Goal: Navigation & Orientation: Find specific page/section

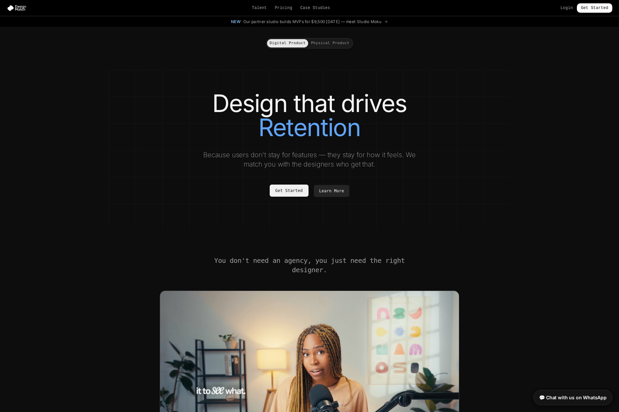
click at [288, 189] on link "Get Started" at bounding box center [289, 190] width 39 height 12
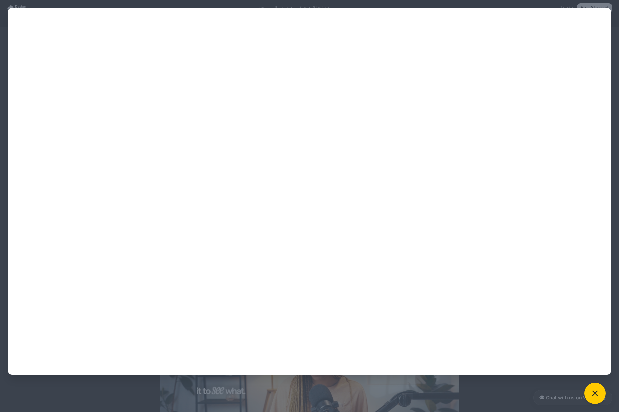
click at [118, 8] on div at bounding box center [309, 206] width 619 height 412
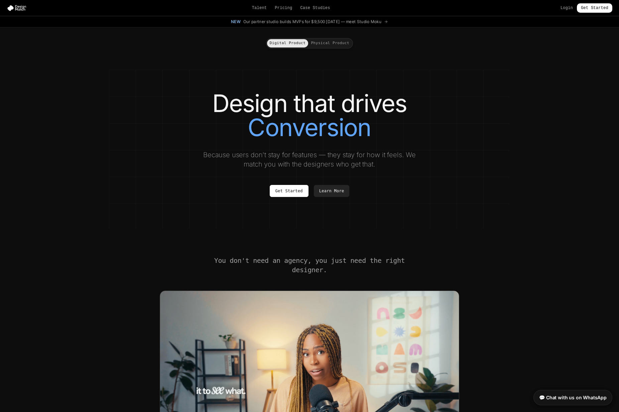
click at [247, 8] on div "Talent Pricing Case Studies Login Get Started" at bounding box center [309, 7] width 619 height 9
click at [259, 8] on link "Talent" at bounding box center [259, 7] width 15 height 5
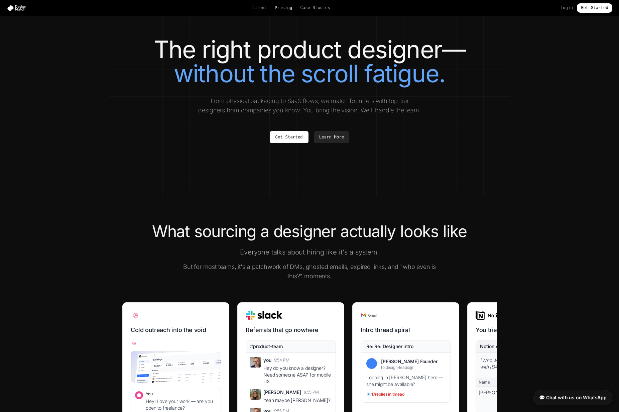
click at [278, 10] on link "Pricing" at bounding box center [283, 7] width 17 height 5
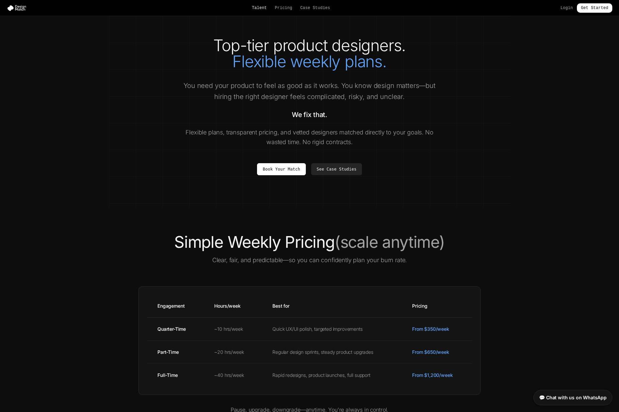
click at [265, 8] on link "Talent" at bounding box center [259, 7] width 15 height 5
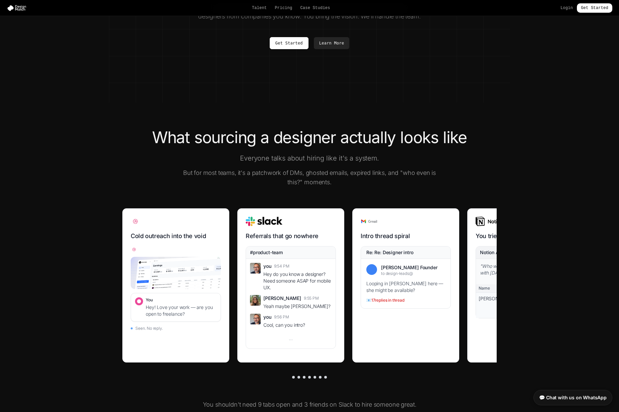
scroll to position [108, 0]
